Goal: Find specific page/section: Find specific page/section

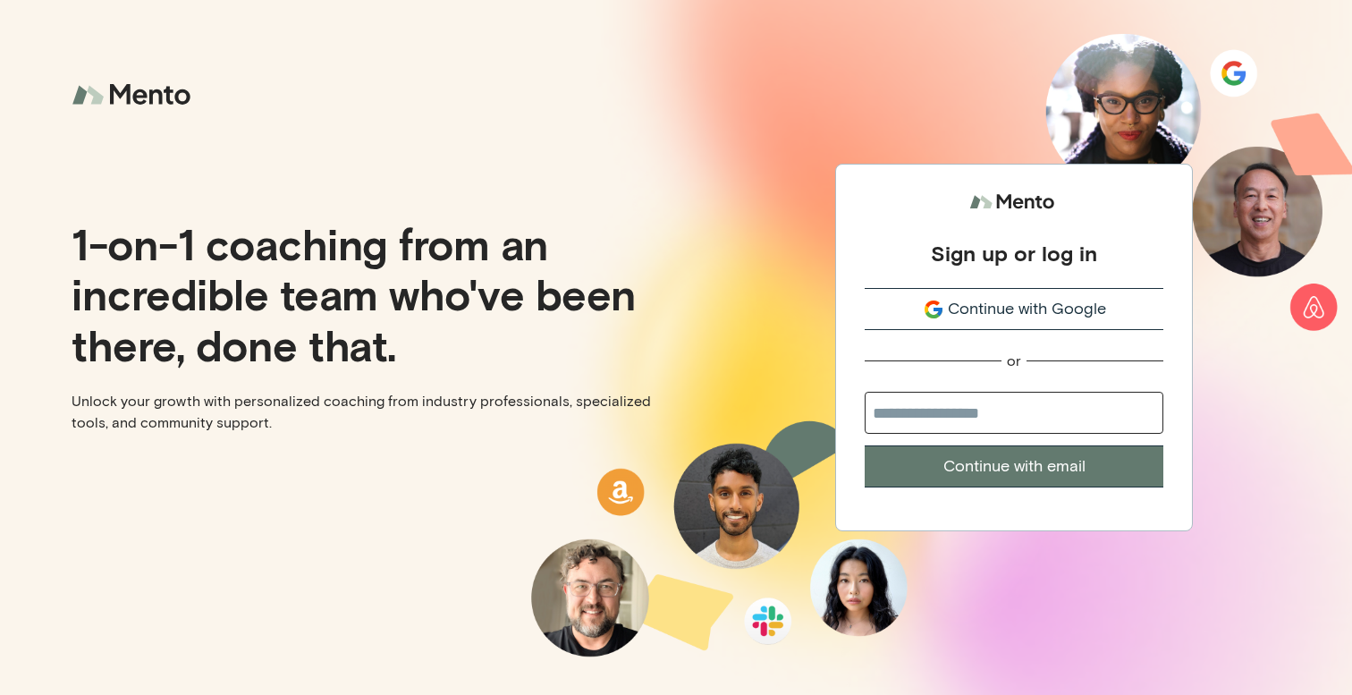
click at [1031, 302] on span "Continue with Google" at bounding box center [1027, 309] width 158 height 24
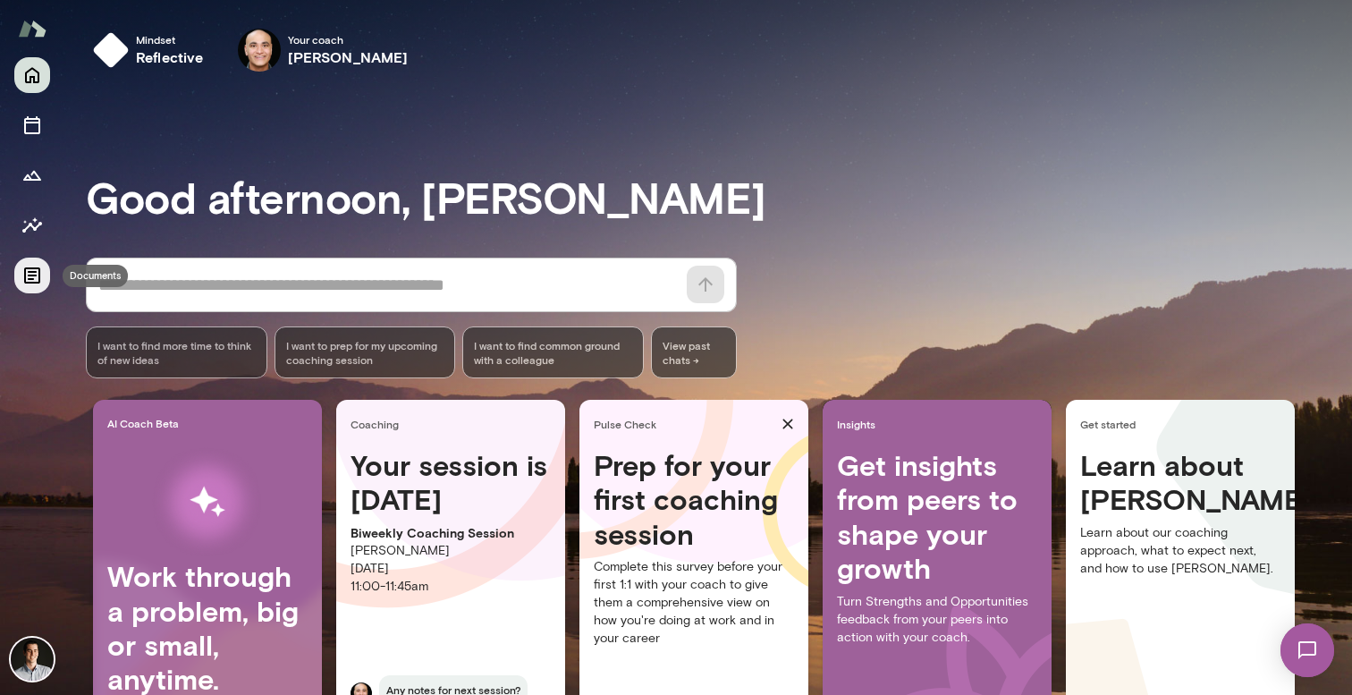
click at [34, 277] on icon "Documents" at bounding box center [31, 275] width 21 height 21
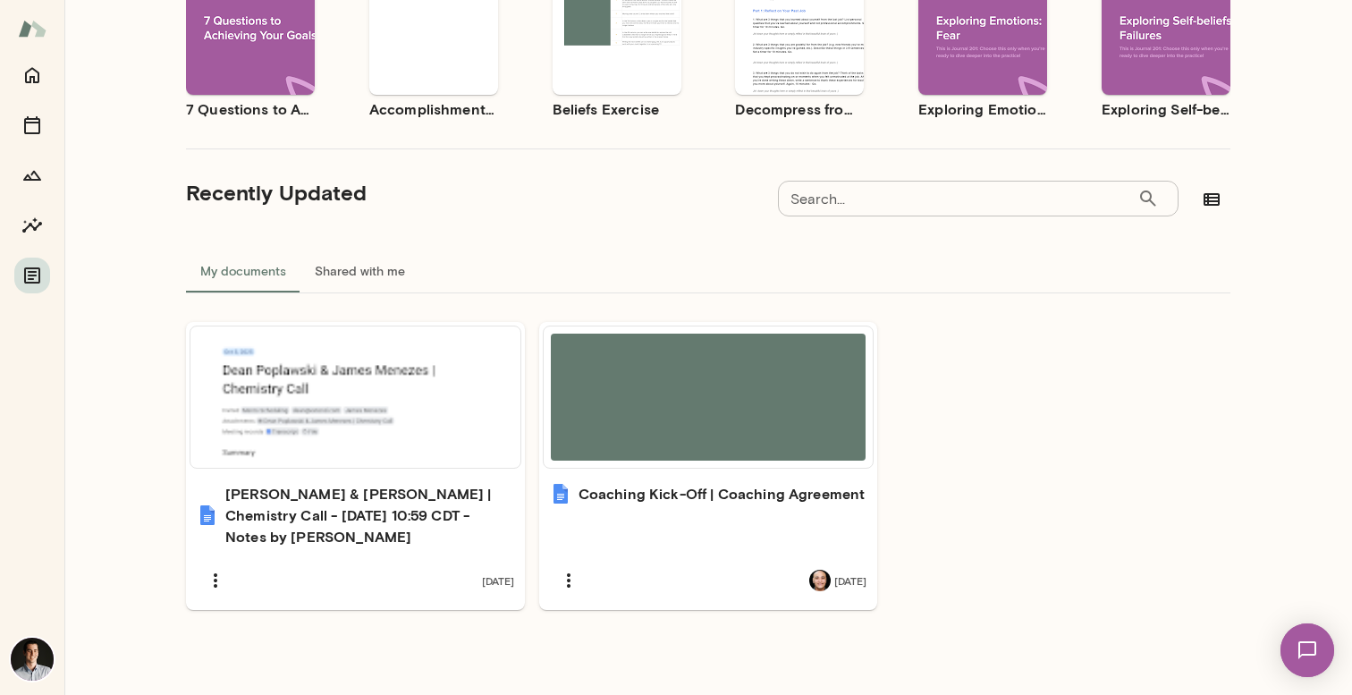
scroll to position [248, 0]
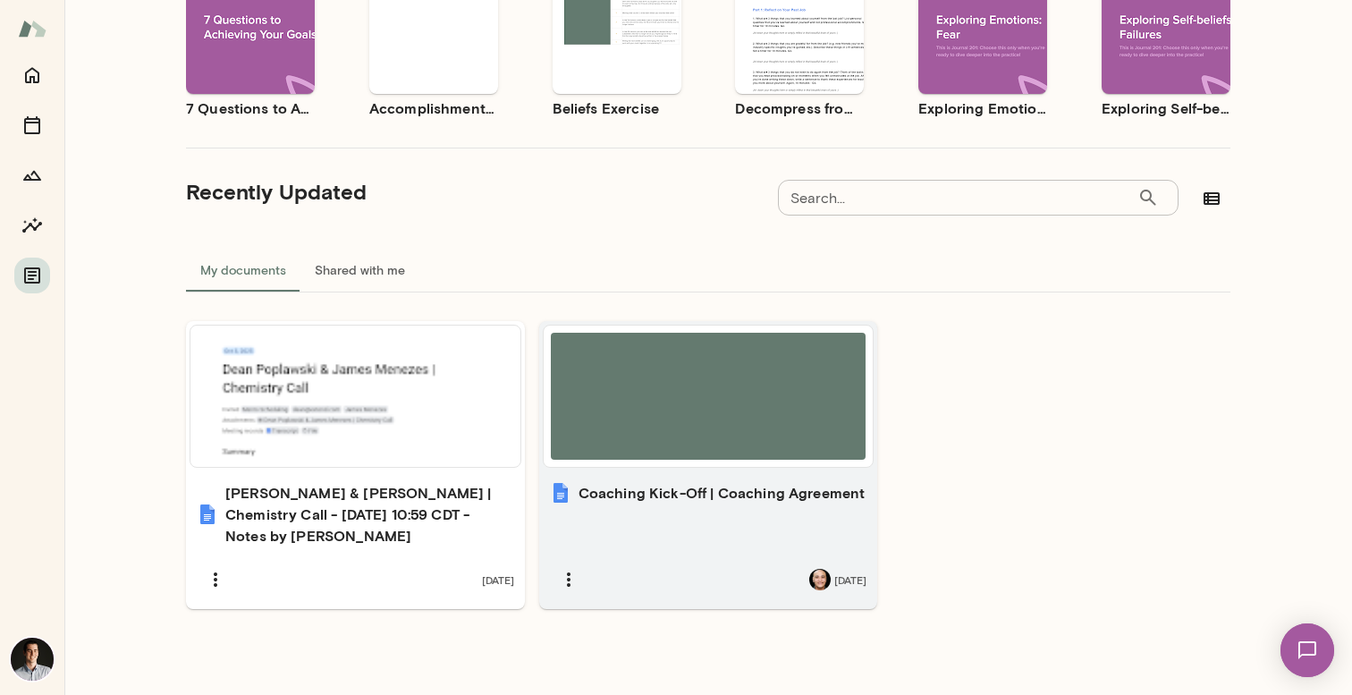
click at [660, 501] on h6 "Coaching Kick-Off | Coaching Agreement" at bounding box center [722, 492] width 287 height 21
